Goal: Task Accomplishment & Management: Manage account settings

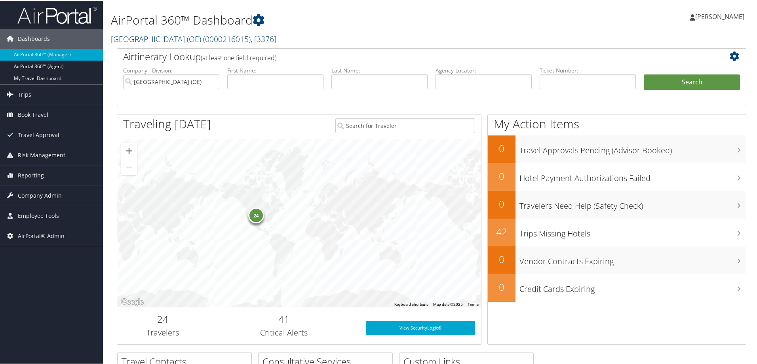
click at [179, 38] on link "Canyon School District (OE) ( 0000216015 ) , [ 3376 ]" at bounding box center [194, 38] width 166 height 11
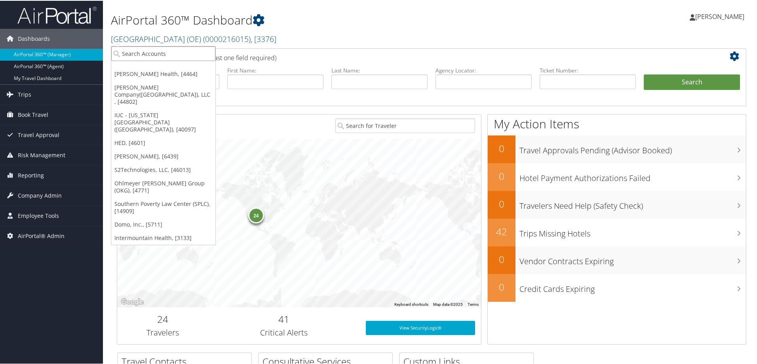
click at [158, 52] on input "search" at bounding box center [163, 53] width 104 height 15
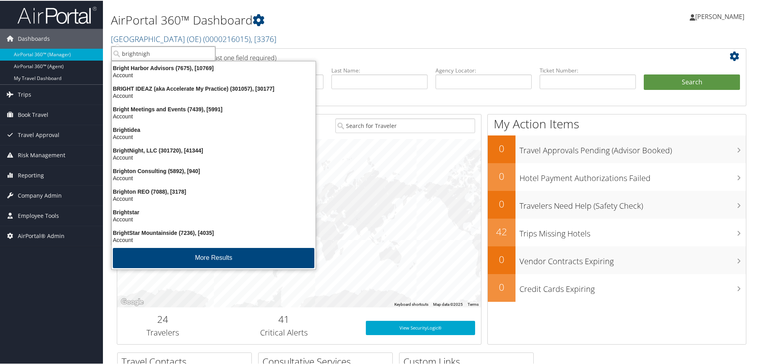
type input "brightnight"
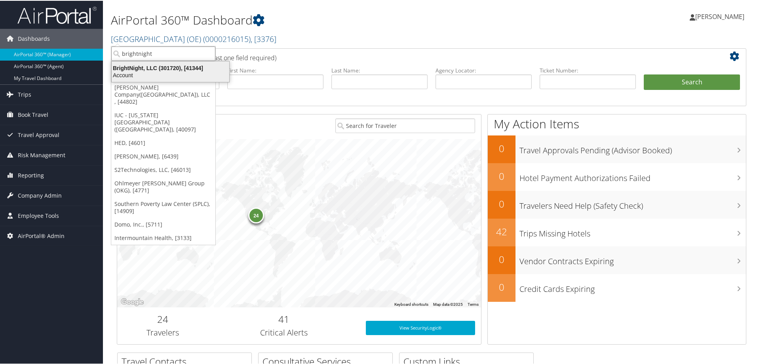
click at [145, 68] on div "BrightNight, LLC (301720), [41344]" at bounding box center [170, 67] width 127 height 7
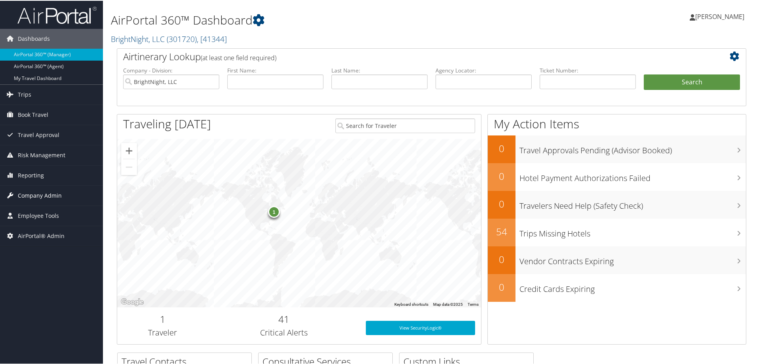
click at [46, 195] on span "Company Admin" at bounding box center [40, 195] width 44 height 20
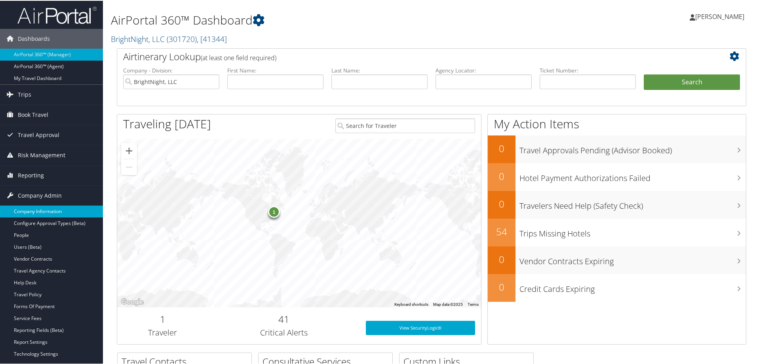
click at [42, 211] on link "Company Information" at bounding box center [51, 211] width 103 height 12
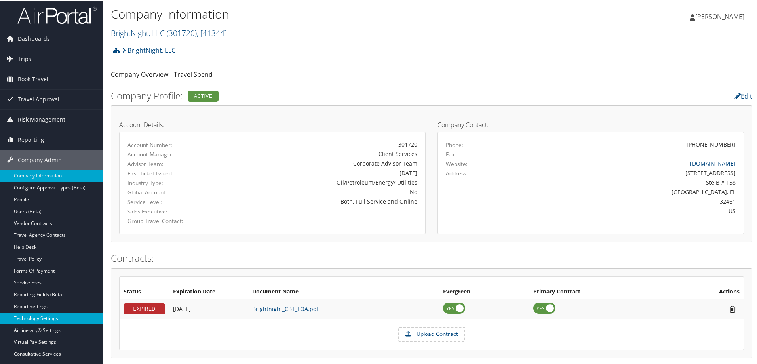
click at [48, 318] on link "Technology Settings" at bounding box center [51, 318] width 103 height 12
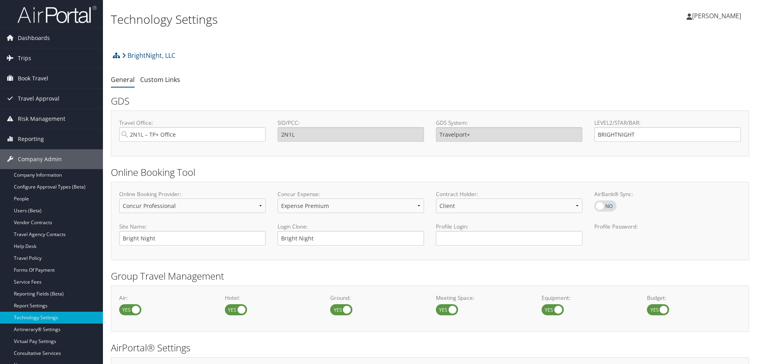
select select "4"
